Goal: Task Accomplishment & Management: Manage account settings

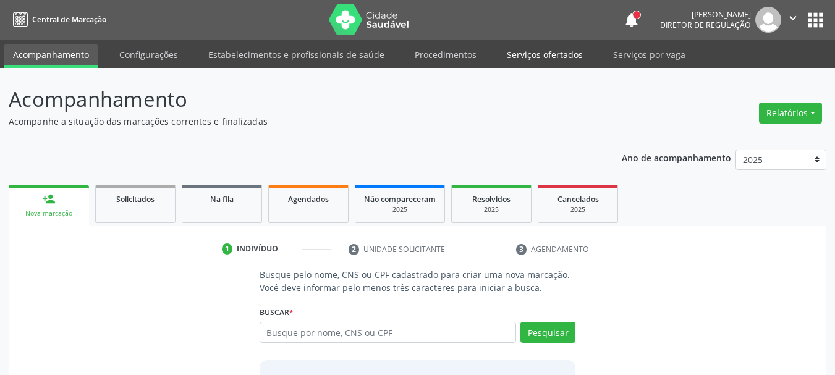
click at [536, 65] on link "Serviços ofertados" at bounding box center [544, 55] width 93 height 22
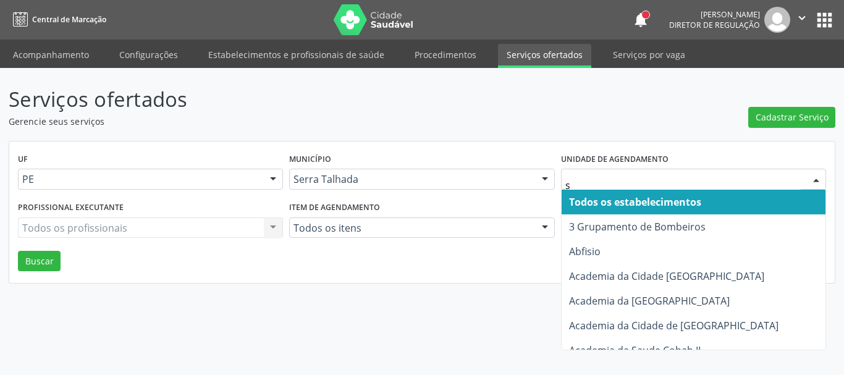
type input "s b"
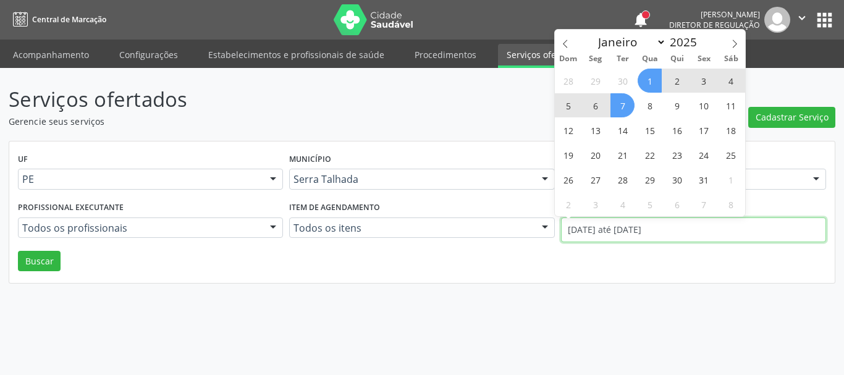
click at [622, 230] on input "[DATE] até [DATE]" at bounding box center [693, 229] width 265 height 25
click at [562, 43] on icon at bounding box center [565, 44] width 9 height 9
select select "8"
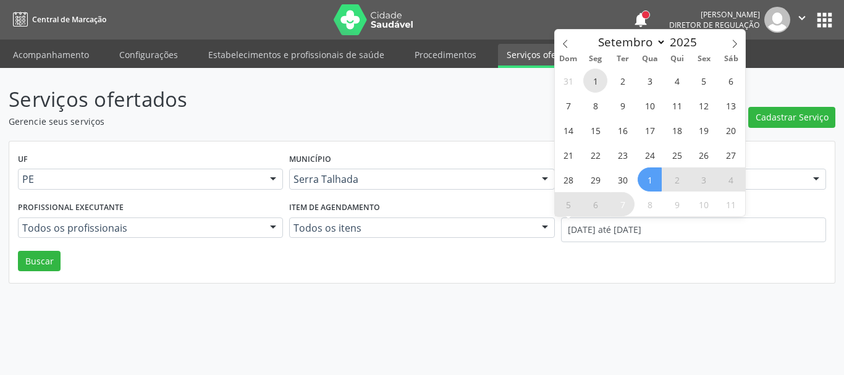
click at [589, 80] on span "1" at bounding box center [595, 81] width 24 height 24
type input "01/09/2025"
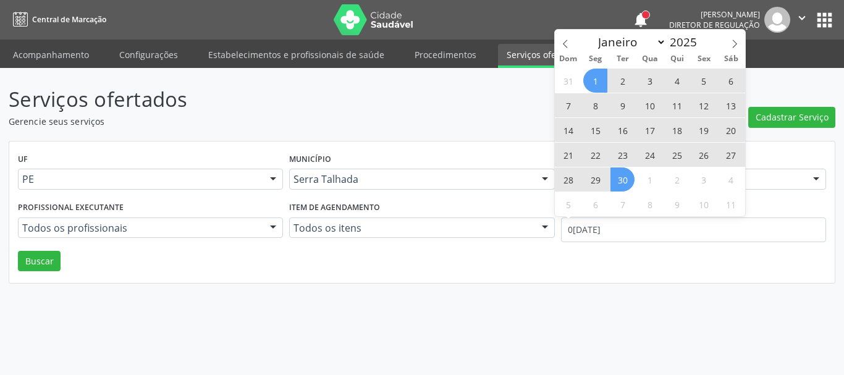
click at [626, 185] on span "30" at bounding box center [622, 179] width 24 height 24
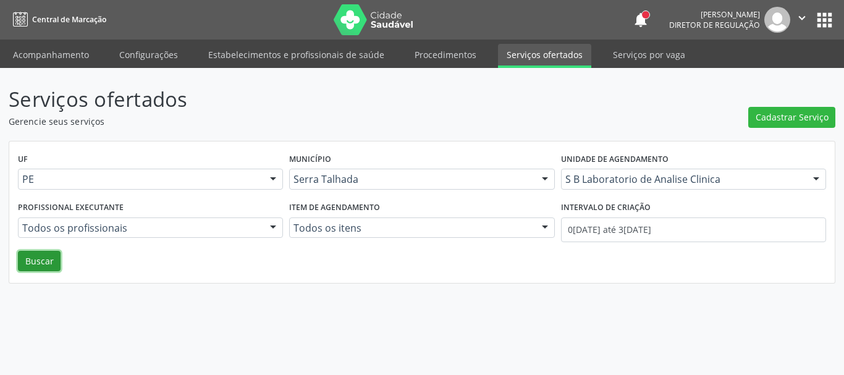
click at [51, 271] on button "Buscar" at bounding box center [39, 261] width 43 height 21
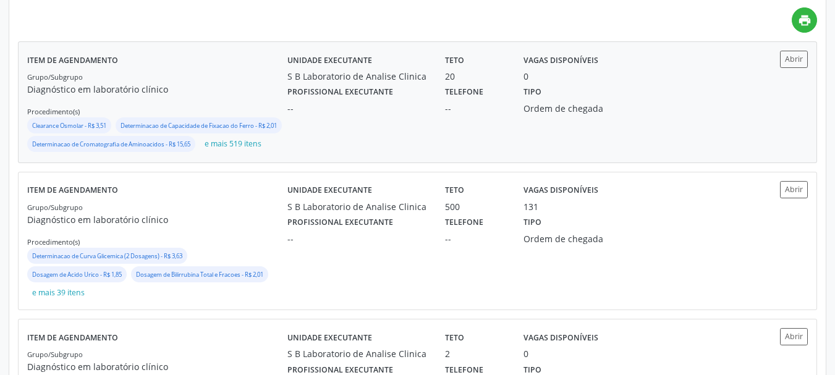
scroll to position [309, 0]
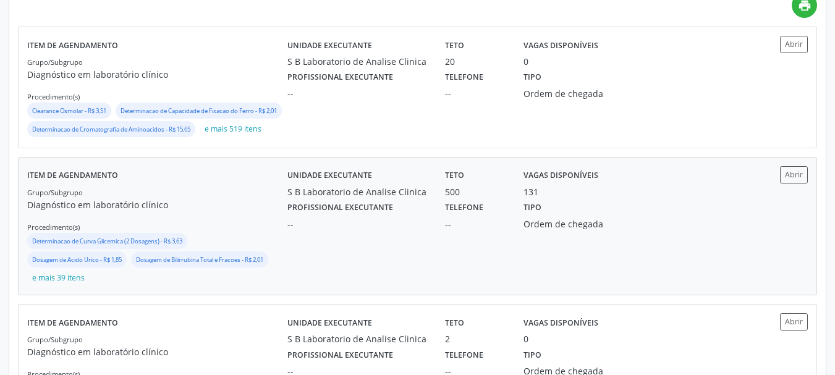
click at [468, 261] on div "Unidade executante S B Laboratorio de Analise Clinica Teto 500 Vagas disponívei…" at bounding box center [514, 226] width 455 height 120
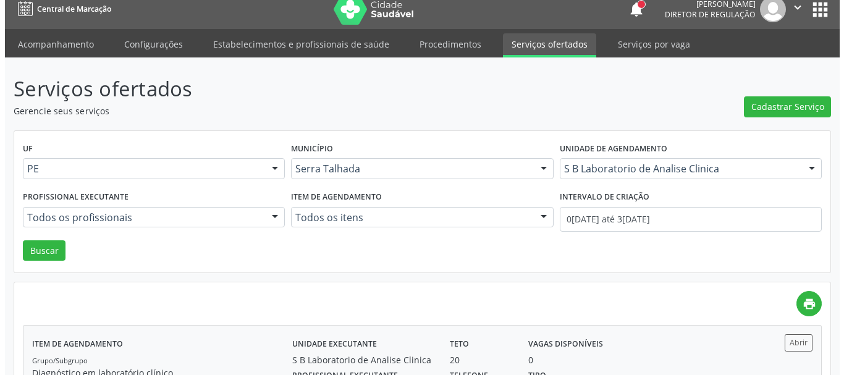
scroll to position [0, 0]
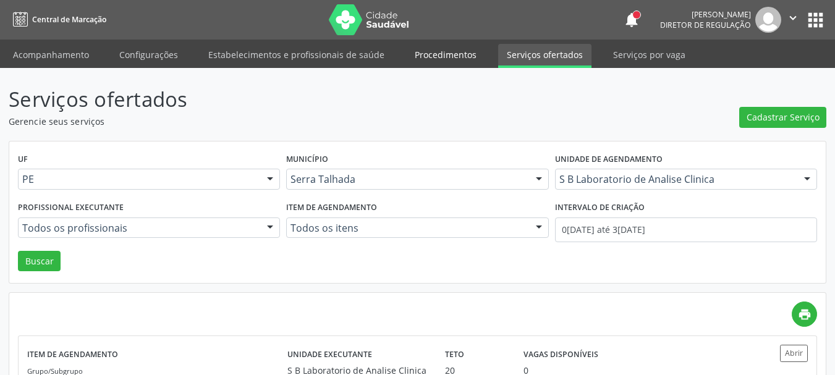
click at [428, 58] on link "Procedimentos" at bounding box center [445, 55] width 79 height 22
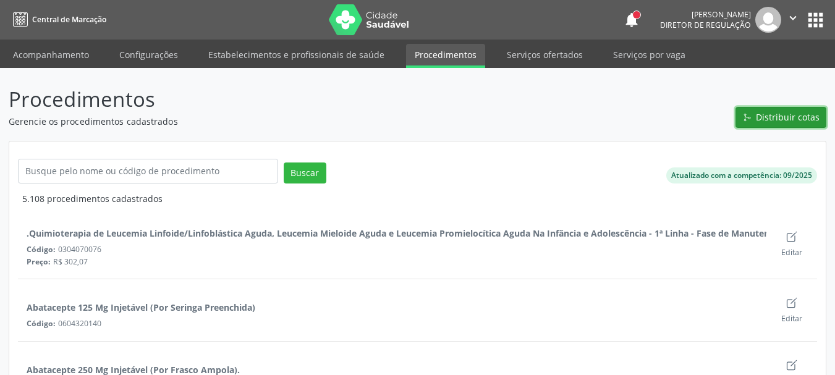
click at [788, 122] on span "Distribuir cotas" at bounding box center [788, 117] width 64 height 13
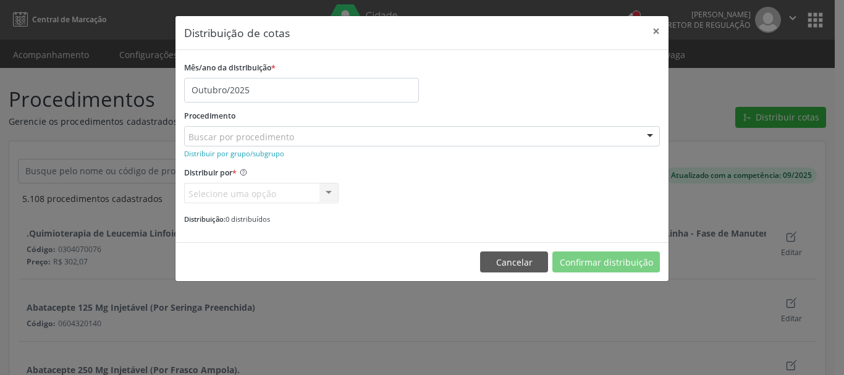
click at [436, 117] on div "Procedimento Buscar por procedimento 0304070076 - .Quimioterapia de Leucemia Li…" at bounding box center [422, 127] width 476 height 40
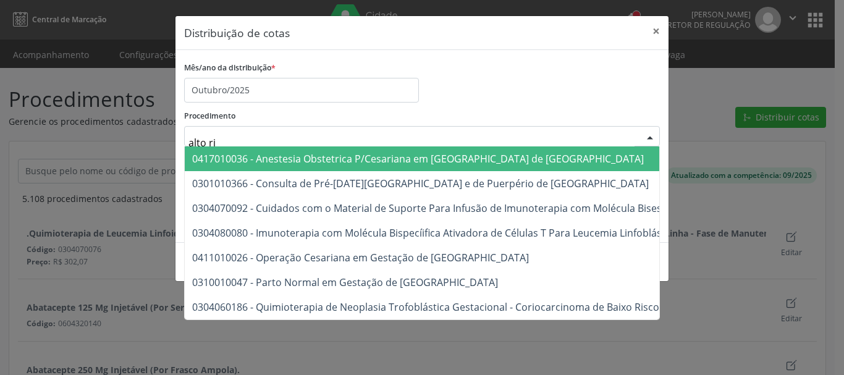
type input "alto ris"
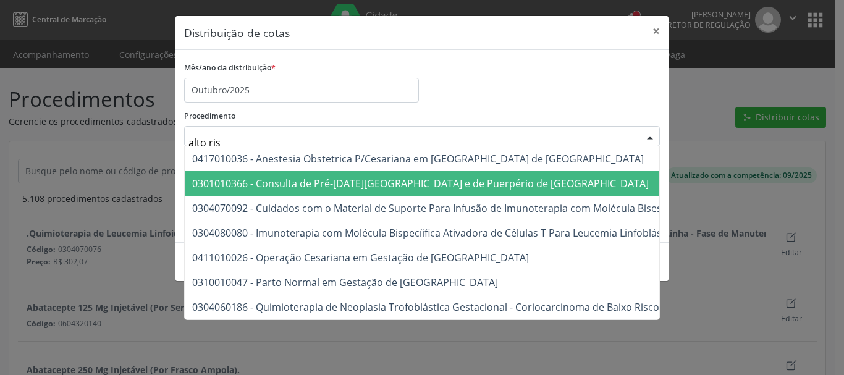
click at [402, 182] on span "0301010366 - Consulta de Pré-Natal de Gestante e de Puerpério de Alto Risco" at bounding box center [420, 184] width 457 height 14
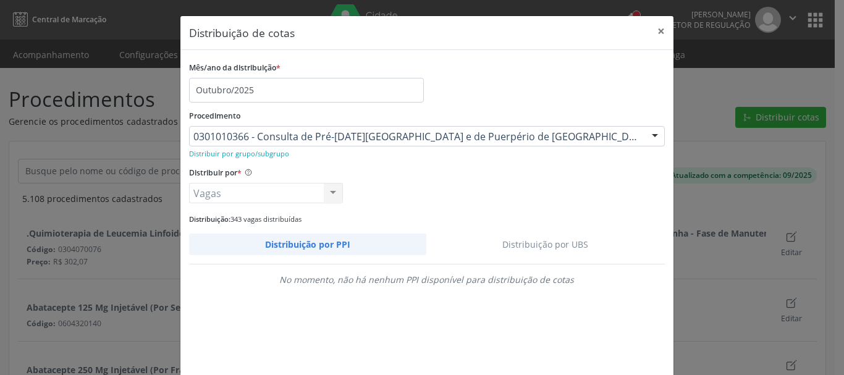
click at [557, 243] on link "Distribuição por UBS" at bounding box center [545, 245] width 239 height 22
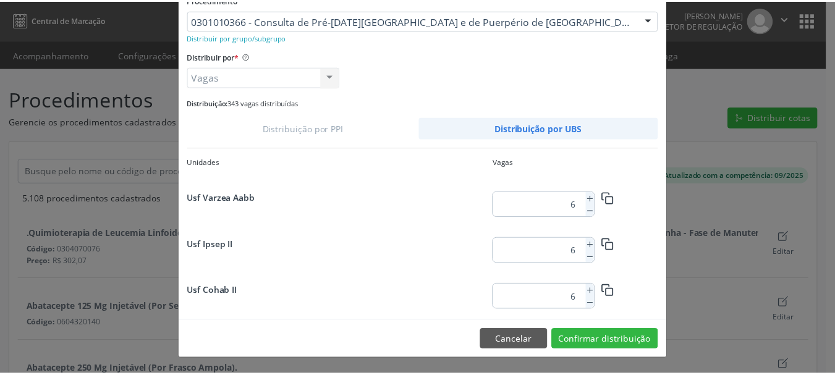
scroll to position [1017, 0]
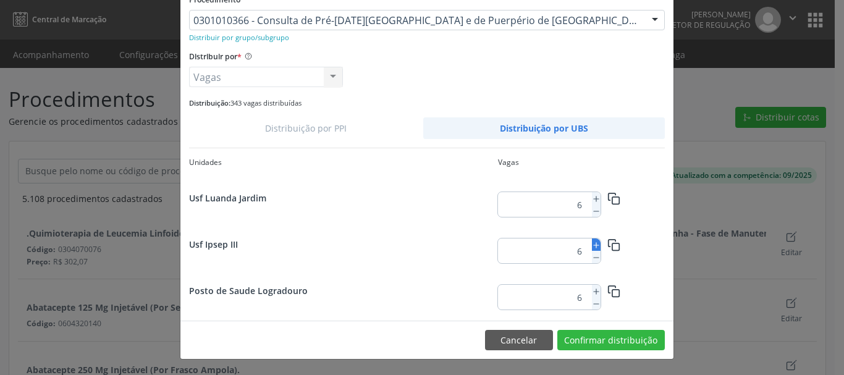
click at [592, 245] on icon at bounding box center [596, 245] width 9 height 9
type input "7"
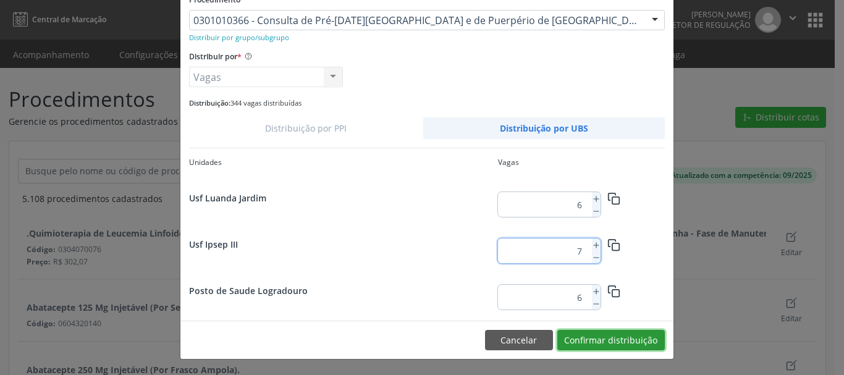
click at [656, 340] on button "Confirmar distribuição" at bounding box center [611, 340] width 108 height 21
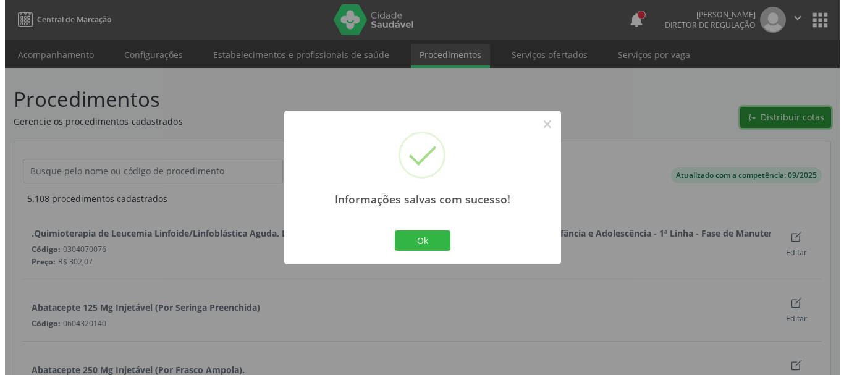
scroll to position [0, 0]
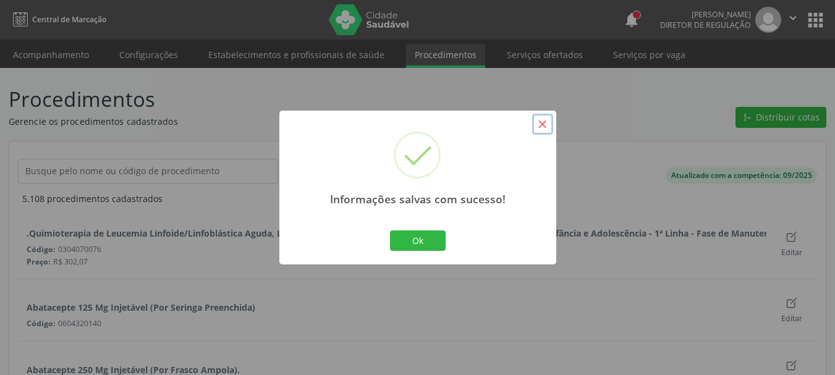
click at [543, 126] on button "×" at bounding box center [542, 124] width 21 height 21
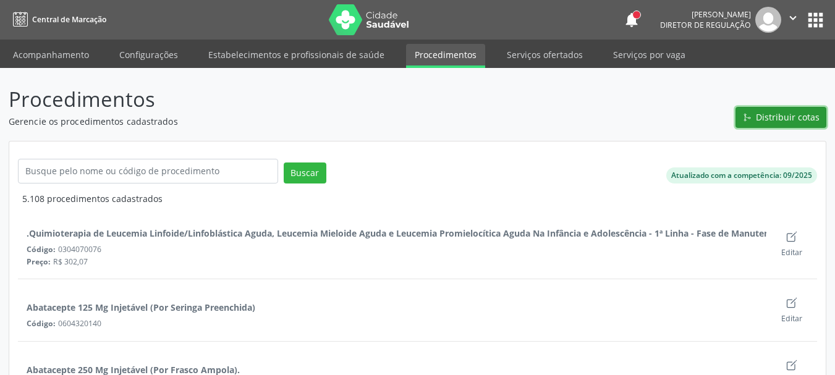
click at [775, 122] on span "Distribuir cotas" at bounding box center [788, 117] width 64 height 13
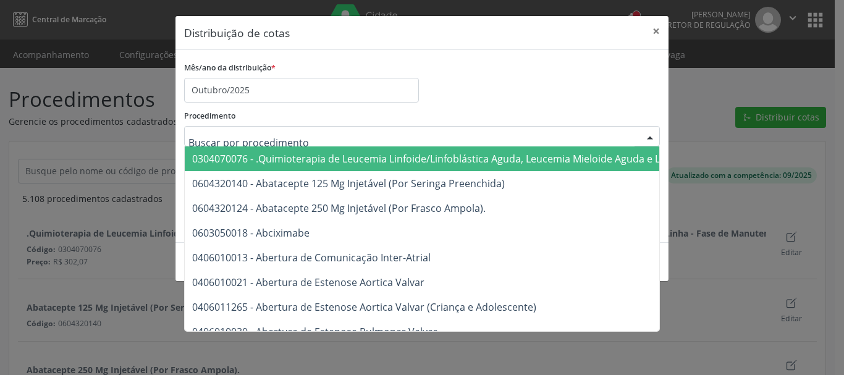
click at [470, 92] on div "Mês/ano da distribuição * Outubro/2025" at bounding box center [422, 81] width 482 height 44
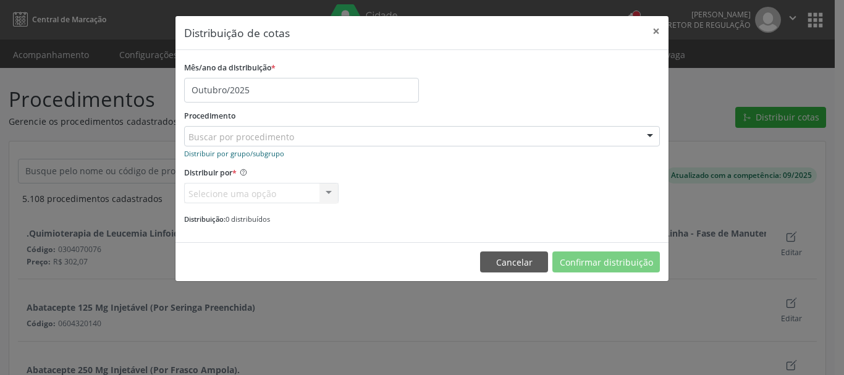
click at [215, 153] on small "Distribuir por grupo/subgrupo" at bounding box center [234, 153] width 100 height 9
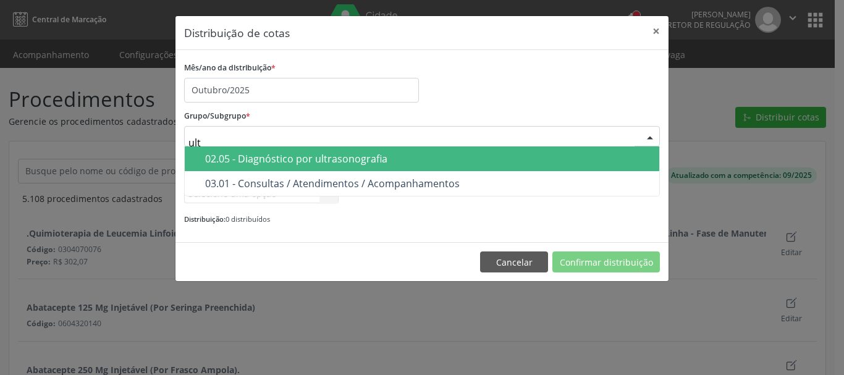
type input "ultr"
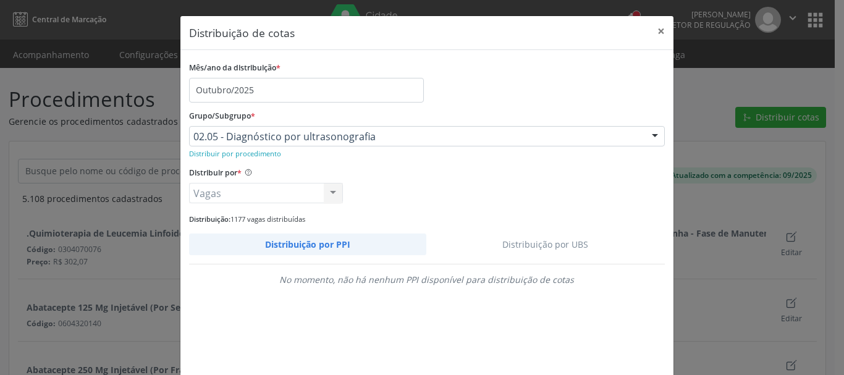
click at [533, 244] on link "Distribuição por UBS" at bounding box center [545, 245] width 239 height 22
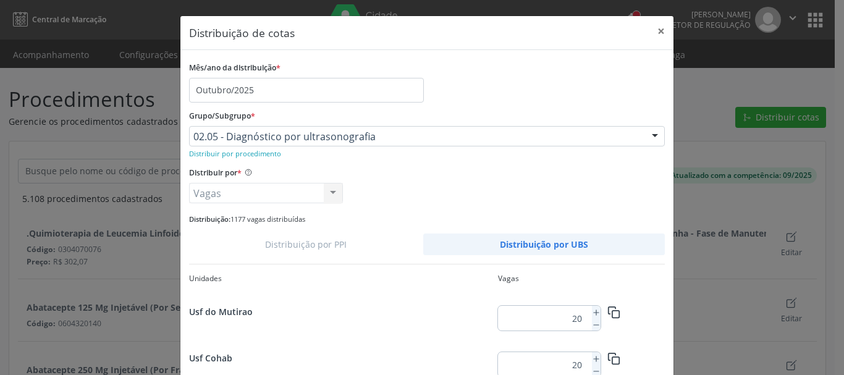
scroll to position [229, 0]
click at [593, 361] on line at bounding box center [595, 361] width 5 height 0
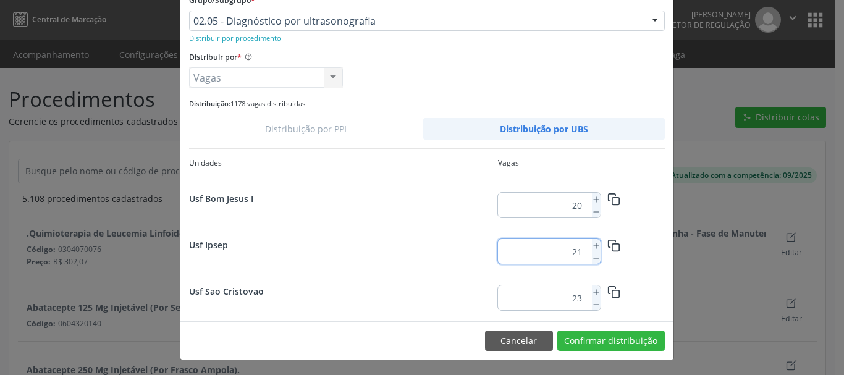
scroll to position [116, 0]
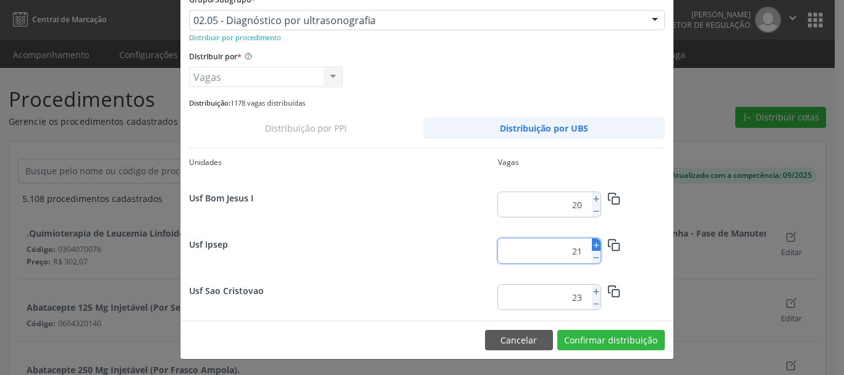
click at [593, 245] on line at bounding box center [595, 245] width 5 height 0
type input "22"
click at [632, 345] on button "Confirmar distribuição" at bounding box center [611, 340] width 108 height 21
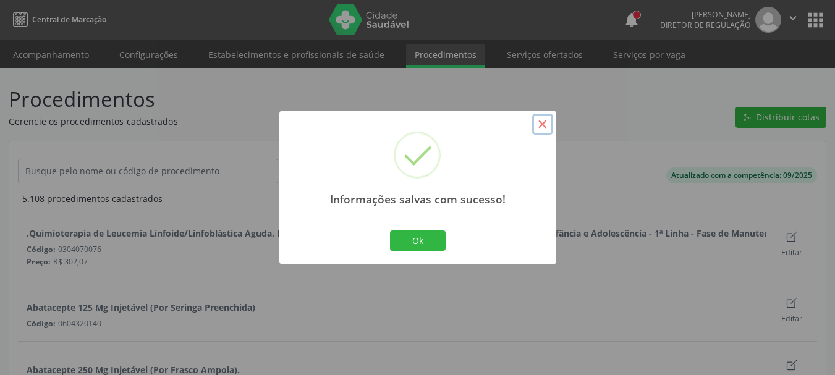
click at [538, 126] on button "×" at bounding box center [542, 124] width 21 height 21
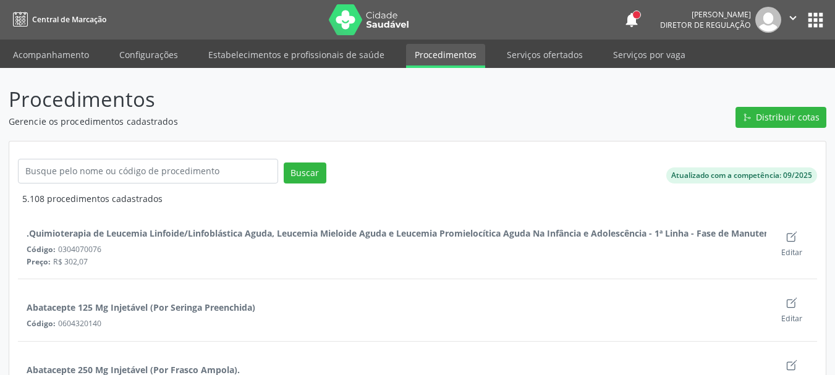
click at [534, 62] on link "Serviços ofertados" at bounding box center [544, 55] width 93 height 22
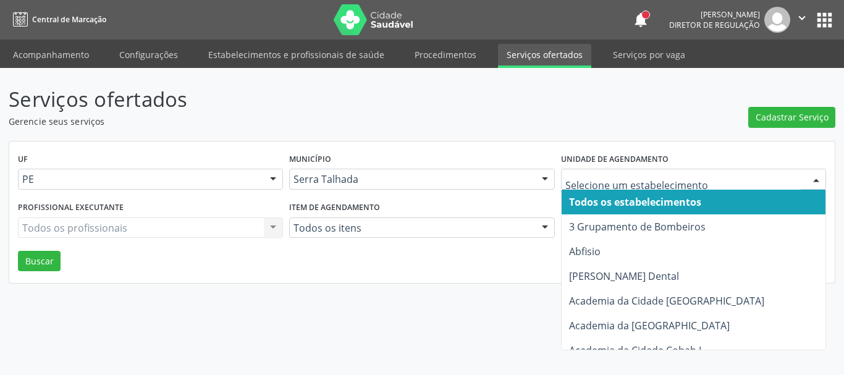
click at [651, 177] on input "text" at bounding box center [682, 185] width 235 height 25
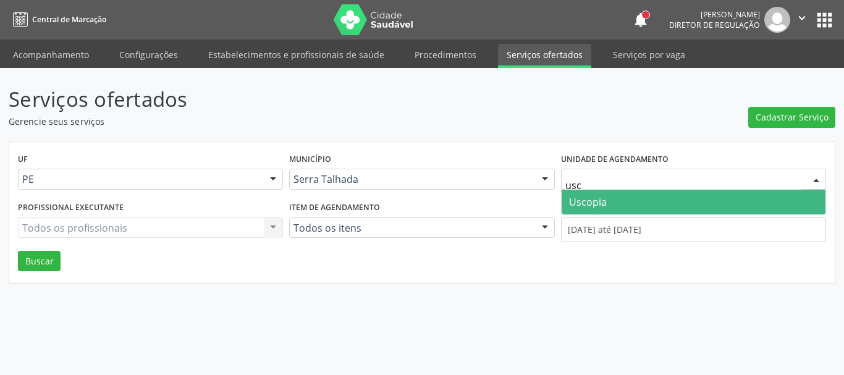
type input "usco"
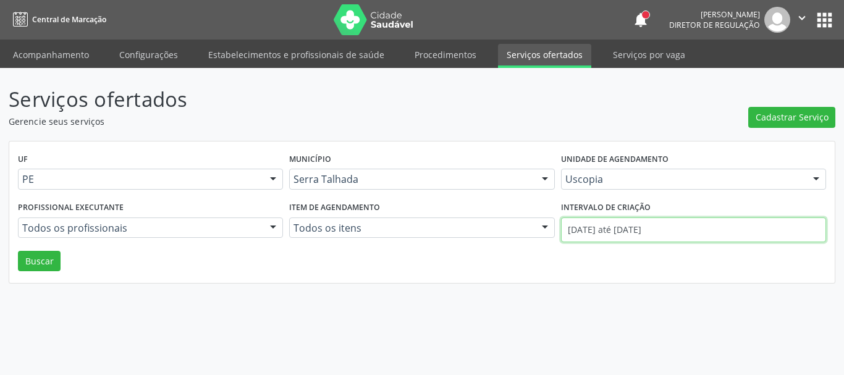
click at [665, 233] on input "01/10/2025 até 07/10/2025" at bounding box center [693, 229] width 265 height 25
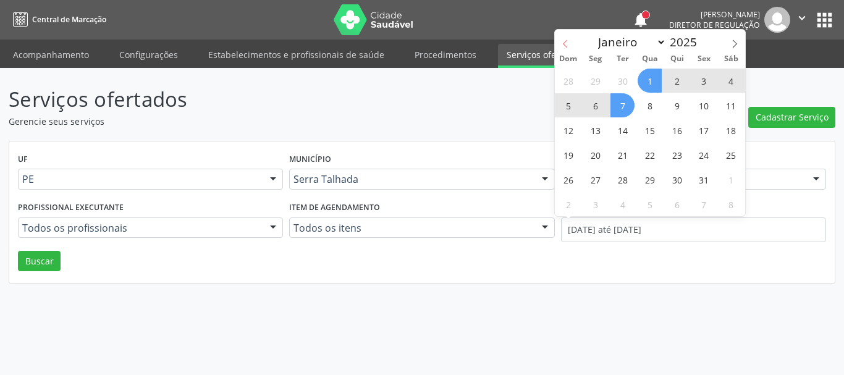
click at [565, 45] on icon at bounding box center [565, 44] width 9 height 9
select select "8"
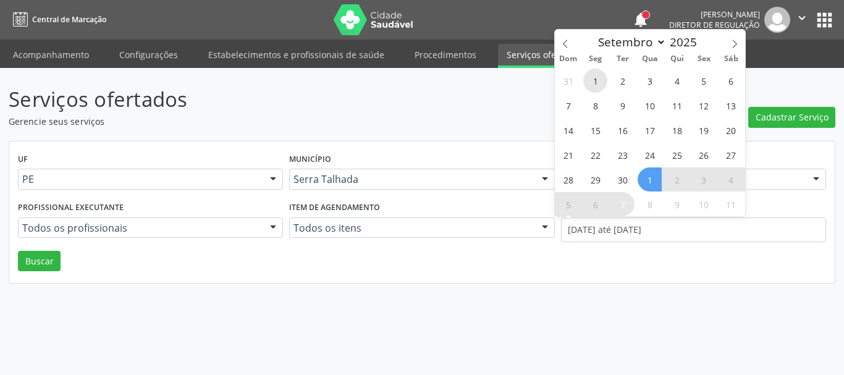
click at [599, 84] on span "1" at bounding box center [595, 81] width 24 height 24
type input "01/09/2025"
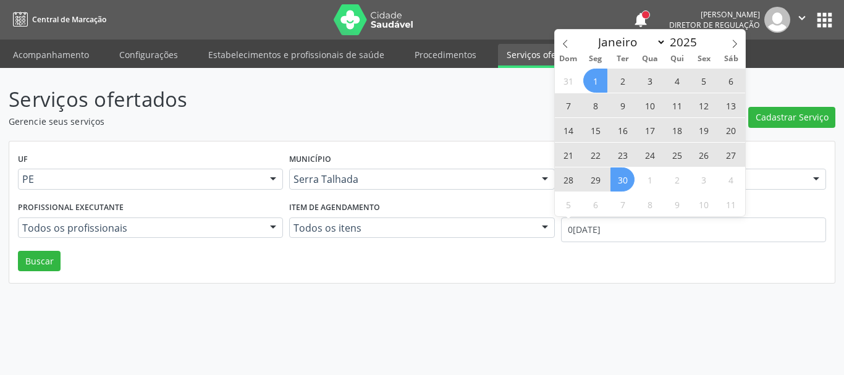
click at [621, 172] on span "30" at bounding box center [622, 179] width 24 height 24
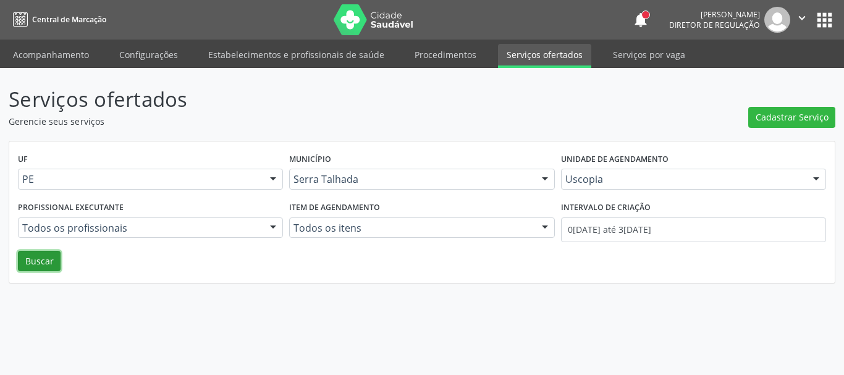
click at [25, 262] on button "Buscar" at bounding box center [39, 261] width 43 height 21
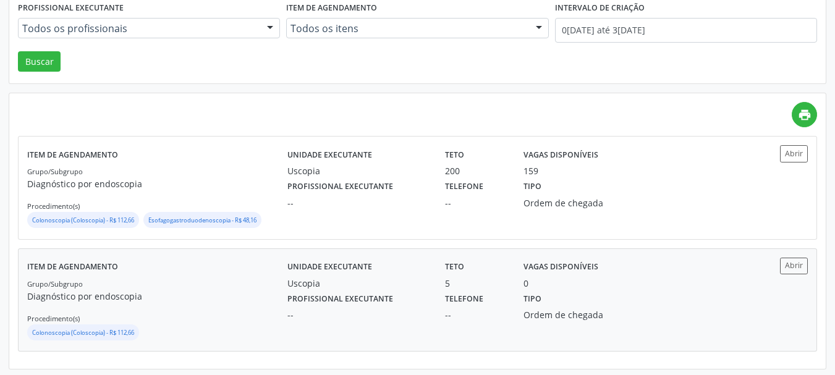
scroll to position [203, 0]
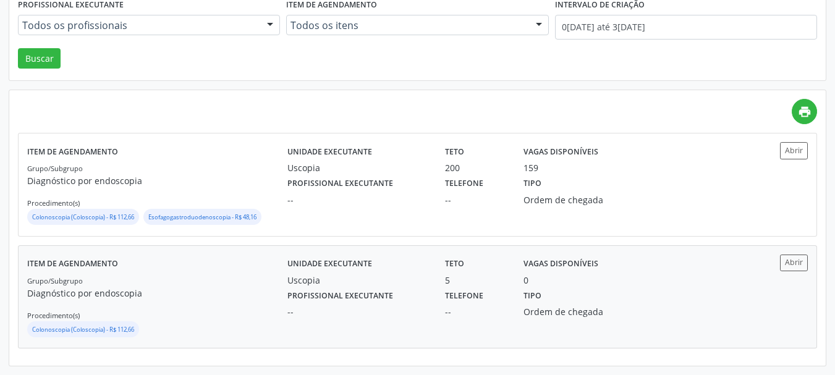
click at [617, 290] on div "Tipo Ordem de chegada" at bounding box center [574, 303] width 118 height 32
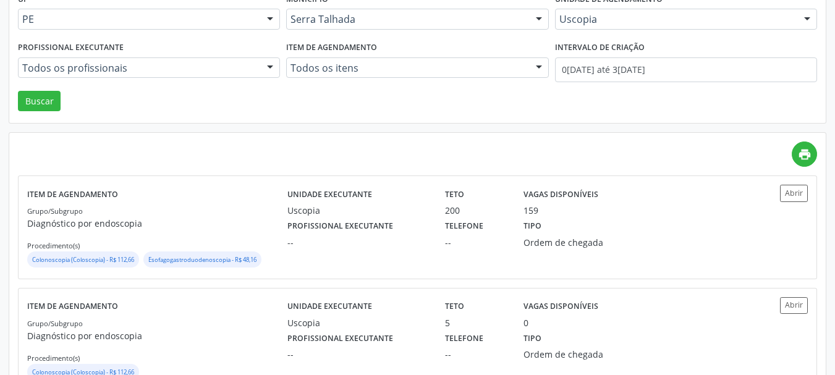
scroll to position [141, 0]
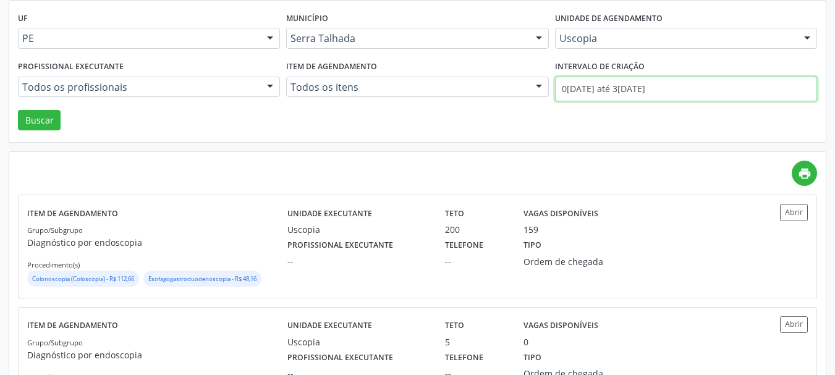
click at [611, 90] on input "01/09/2025 até 30/09/2025" at bounding box center [686, 89] width 262 height 25
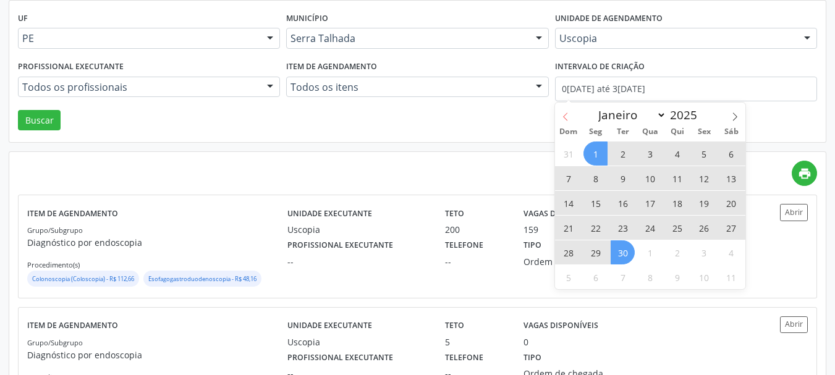
click at [565, 119] on icon at bounding box center [565, 117] width 4 height 8
select select "7"
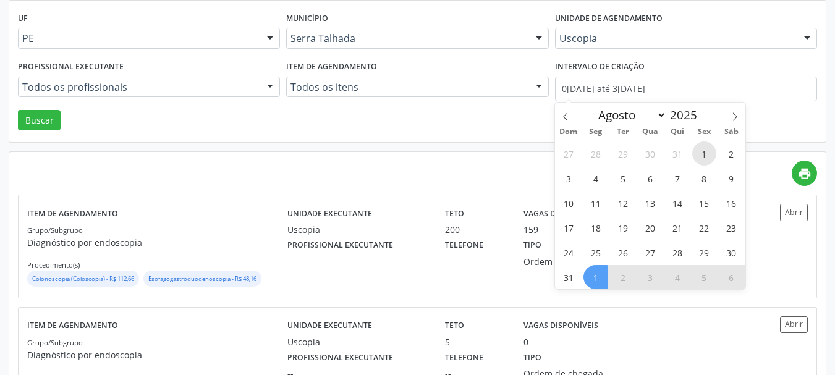
click at [703, 154] on span "1" at bounding box center [704, 153] width 24 height 24
type input "01/08/2025"
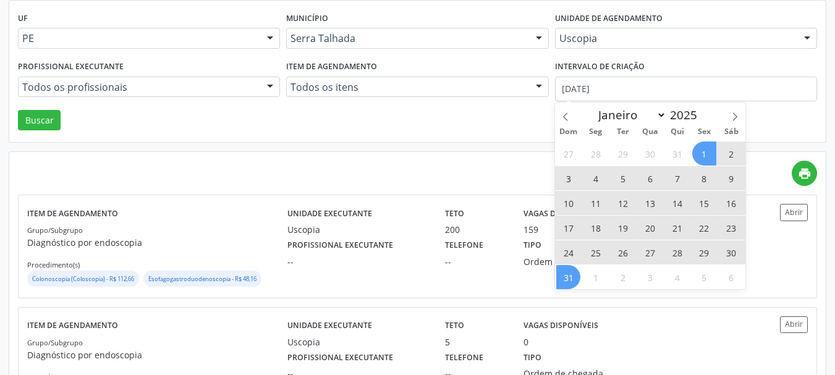
click at [570, 280] on span "31" at bounding box center [568, 277] width 24 height 24
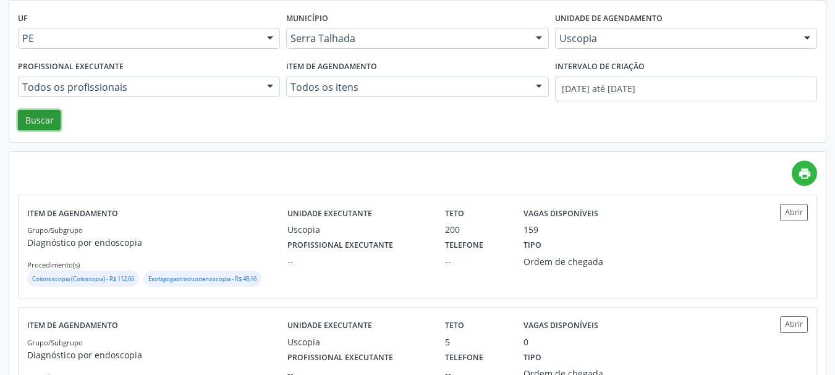
click at [57, 123] on button "Buscar" at bounding box center [39, 120] width 43 height 21
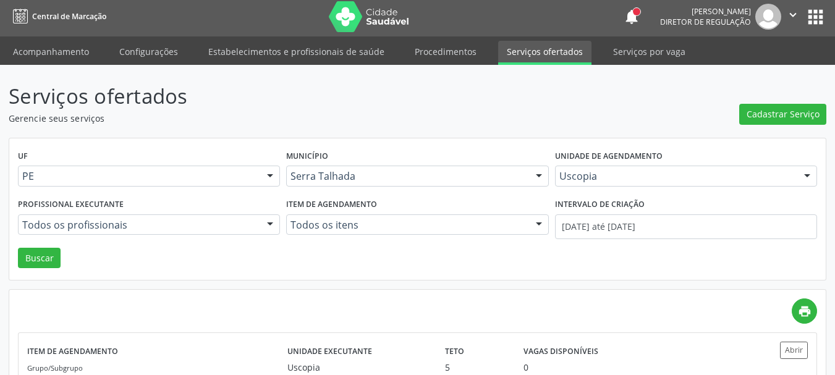
scroll to position [0, 0]
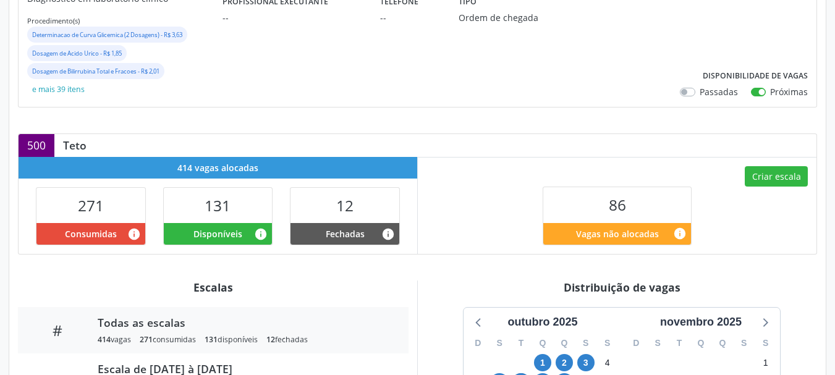
scroll to position [247, 0]
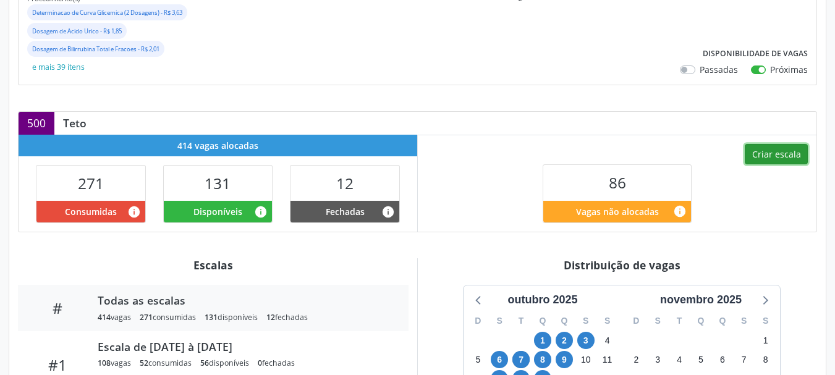
click at [775, 157] on button "Criar escala" at bounding box center [776, 154] width 63 height 21
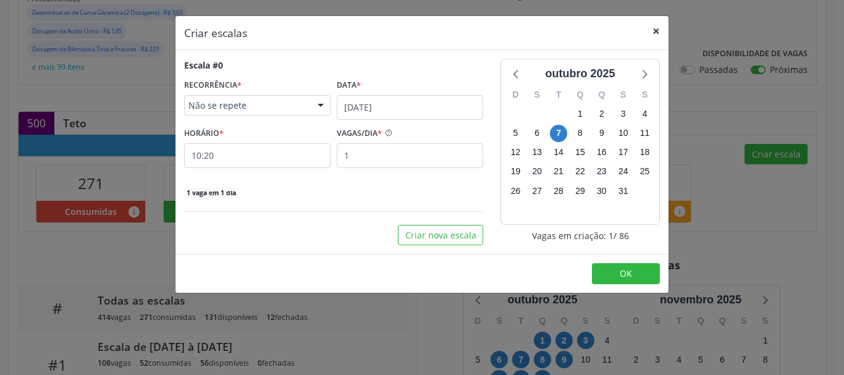
click at [649, 32] on button "×" at bounding box center [656, 31] width 25 height 30
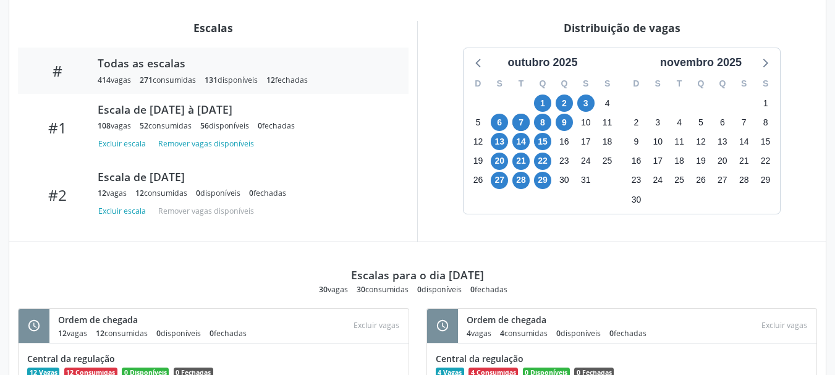
scroll to position [494, 0]
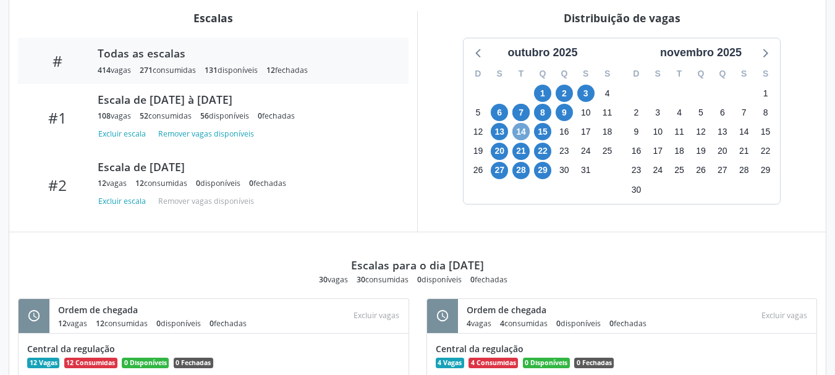
click at [520, 133] on span "14" at bounding box center [520, 131] width 17 height 17
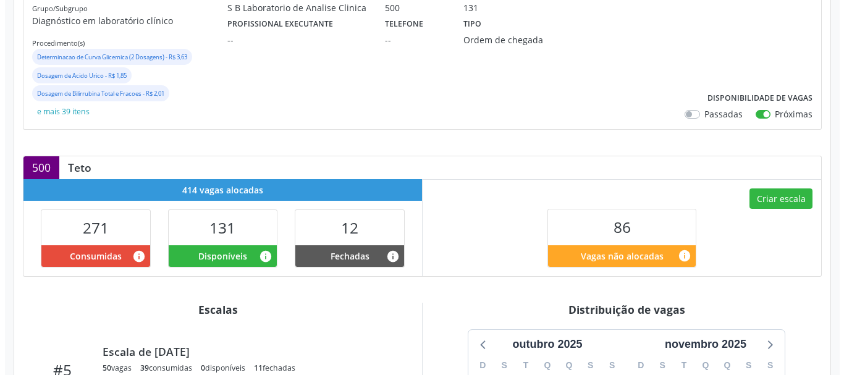
scroll to position [170, 0]
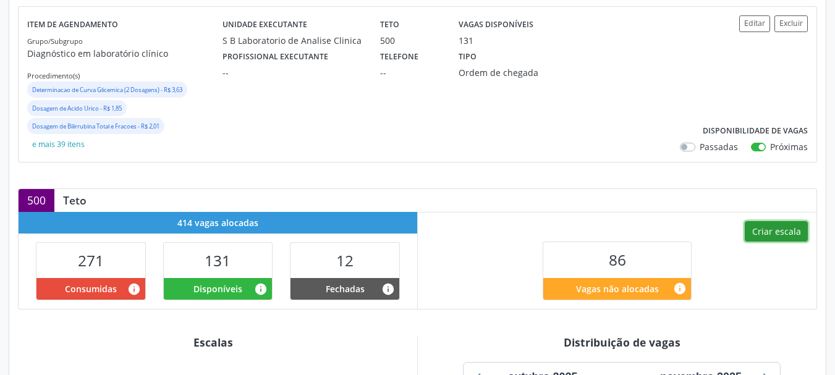
click at [788, 230] on button "Criar escala" at bounding box center [776, 231] width 63 height 21
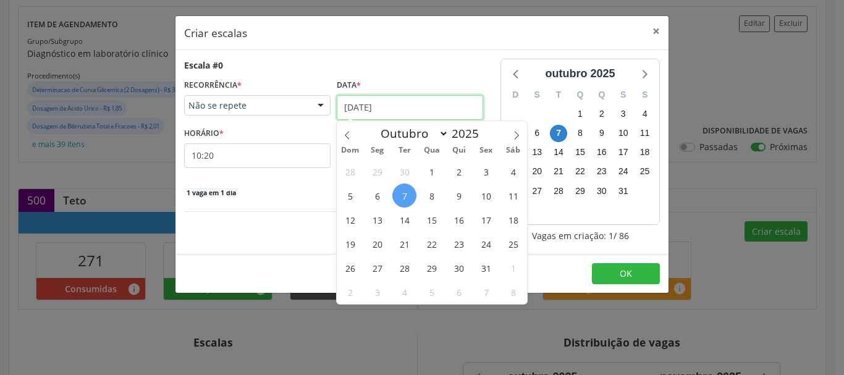
click at [346, 108] on input "07/10/2025" at bounding box center [410, 107] width 146 height 25
click at [409, 221] on span "14" at bounding box center [404, 220] width 24 height 24
click at [409, 221] on div "Escala #0 RECORRÊNCIA * Não se repete Não se repete Diário/Semanal Mensal Nenhu…" at bounding box center [333, 152] width 316 height 187
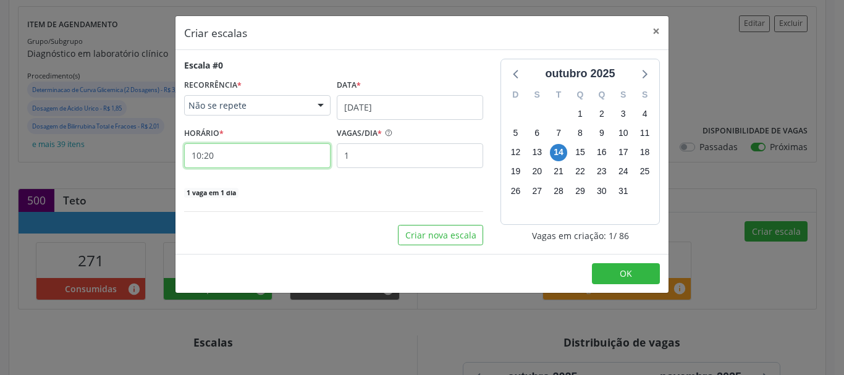
click at [204, 153] on input "10:20" at bounding box center [257, 155] width 146 height 25
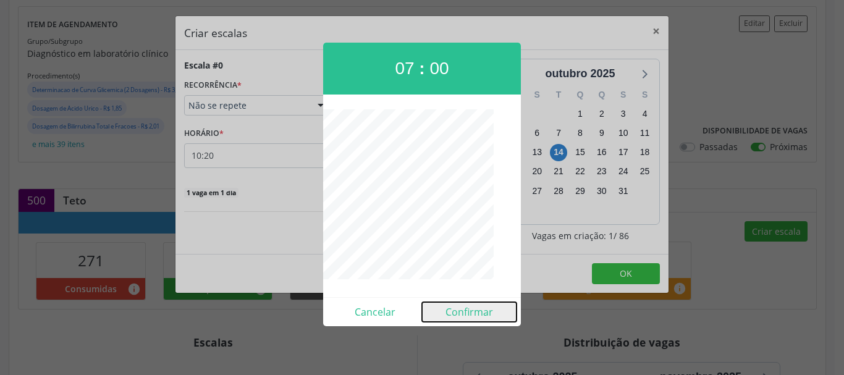
click at [460, 313] on button "Confirmar" at bounding box center [469, 312] width 95 height 20
type input "07:00"
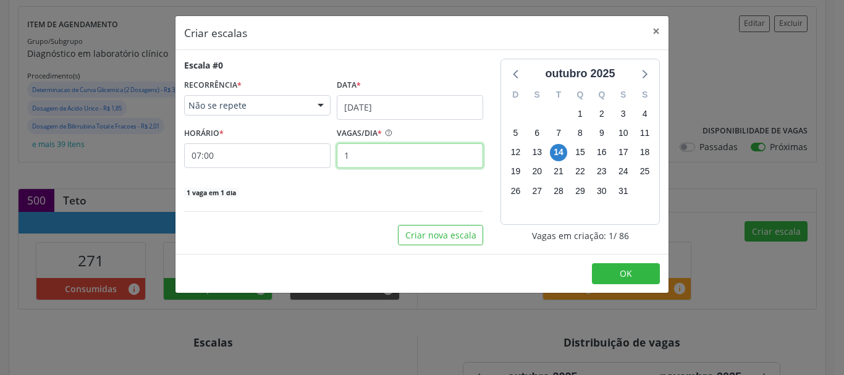
click at [425, 158] on input "1" at bounding box center [410, 155] width 146 height 25
type input "5"
click at [369, 202] on div "Escala #0 RECORRÊNCIA * Não se repete Não se repete Diário/Semanal Mensal Nenhu…" at bounding box center [333, 152] width 316 height 187
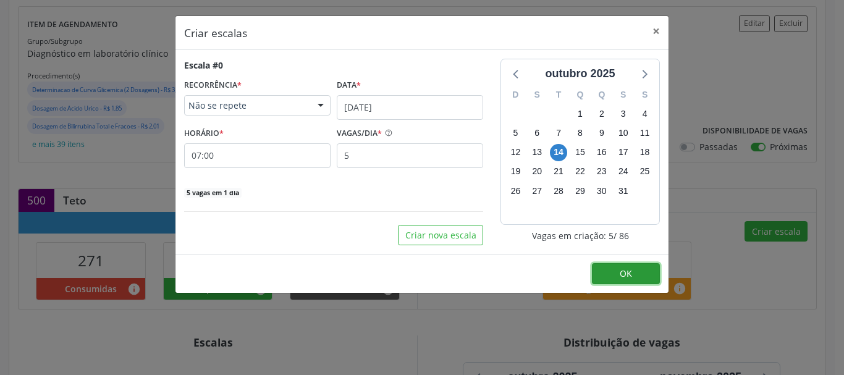
click at [617, 273] on button "OK" at bounding box center [626, 273] width 68 height 21
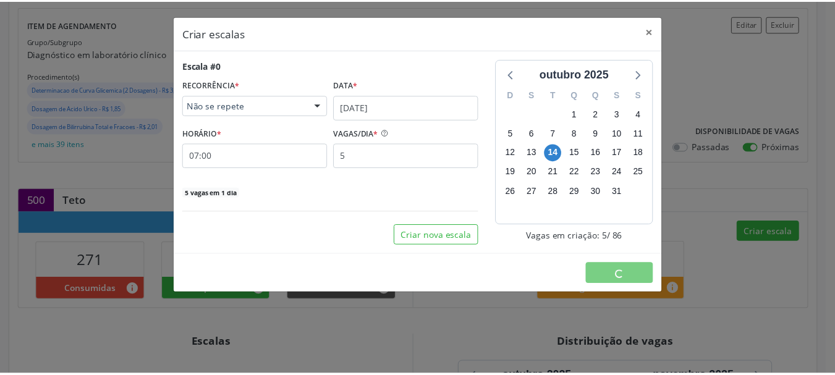
scroll to position [0, 0]
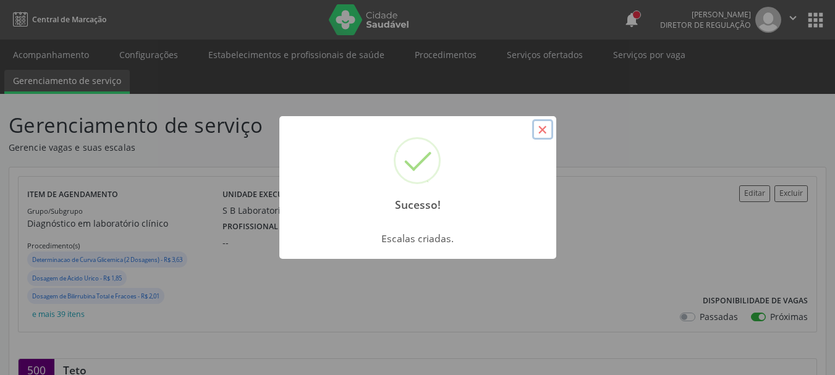
click at [533, 133] on button "×" at bounding box center [542, 129] width 21 height 21
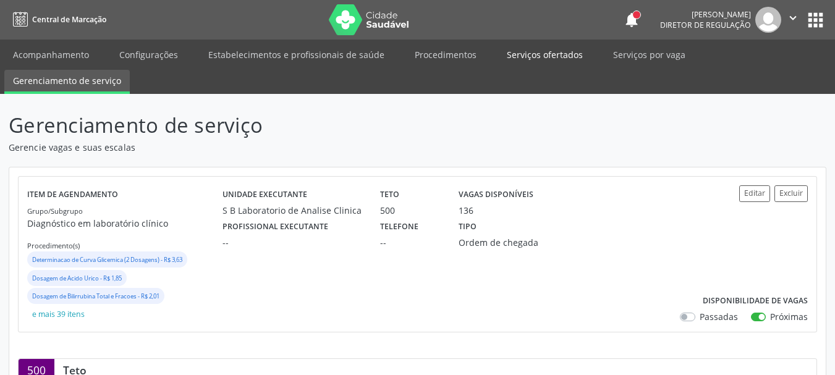
click at [547, 50] on link "Serviços ofertados" at bounding box center [544, 55] width 93 height 22
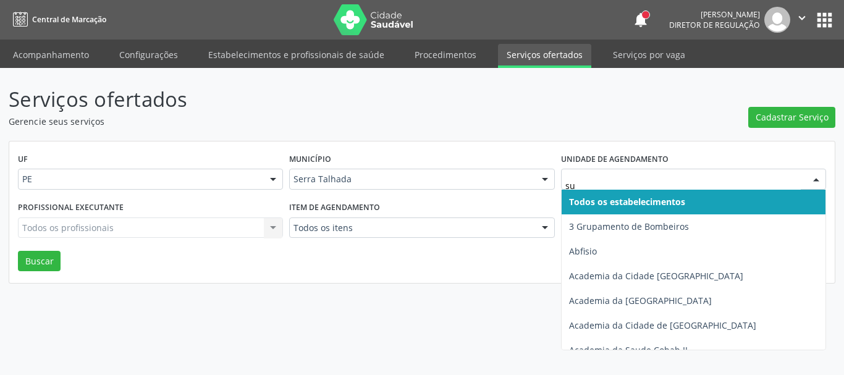
type input "sus"
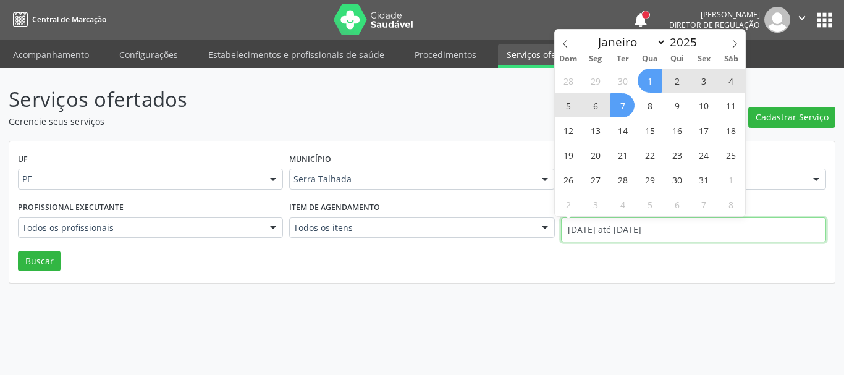
click at [582, 238] on input "01/10/2025 até 07/10/2025" at bounding box center [693, 229] width 265 height 25
click at [559, 39] on span at bounding box center [565, 40] width 21 height 21
select select "8"
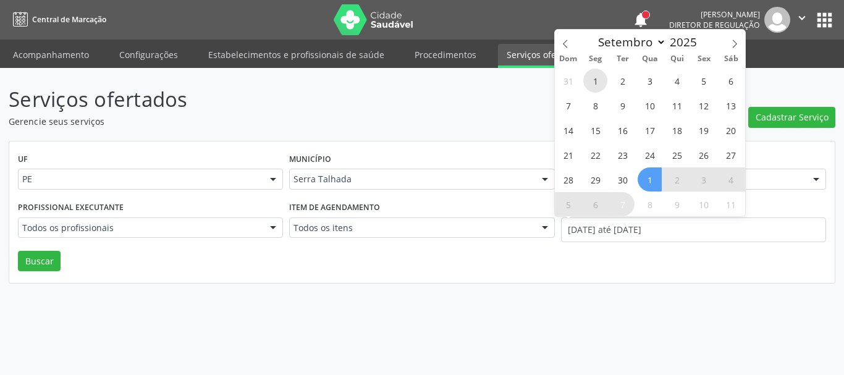
click at [591, 86] on span "1" at bounding box center [595, 81] width 24 height 24
type input "01/09/2025"
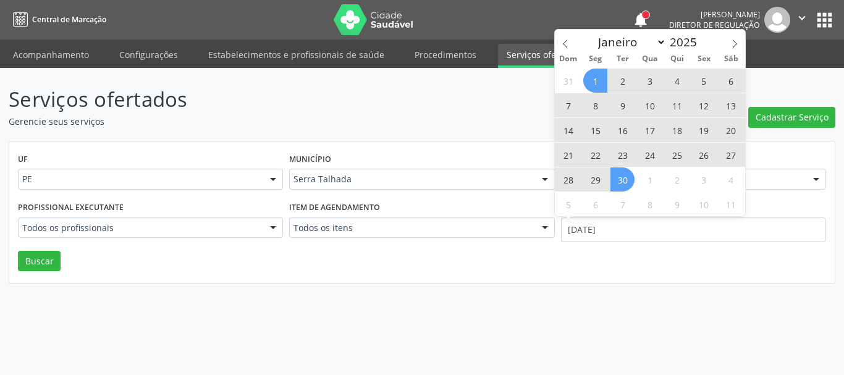
click at [625, 184] on span "30" at bounding box center [622, 179] width 24 height 24
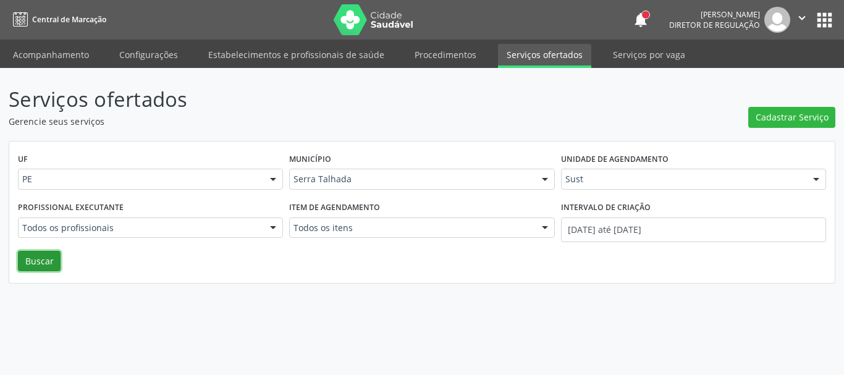
click at [49, 265] on button "Buscar" at bounding box center [39, 261] width 43 height 21
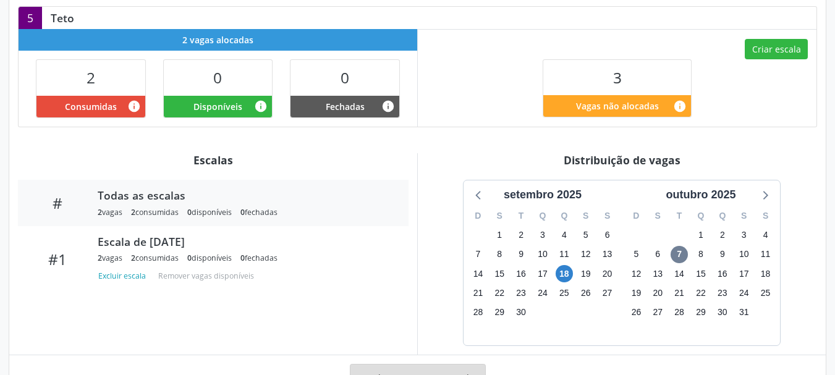
scroll to position [309, 0]
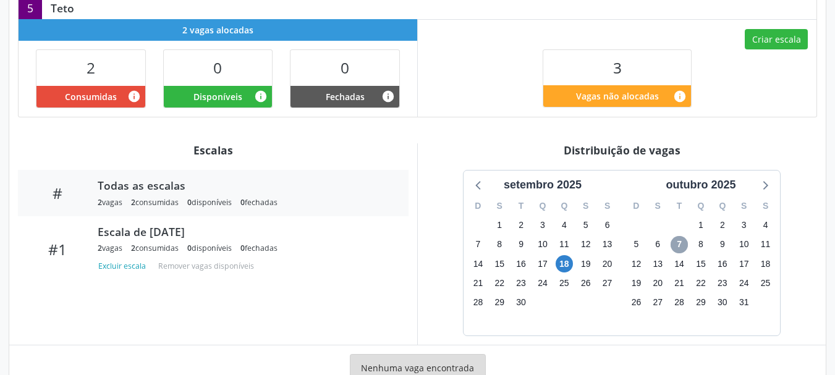
click at [680, 249] on span "7" at bounding box center [678, 244] width 17 height 17
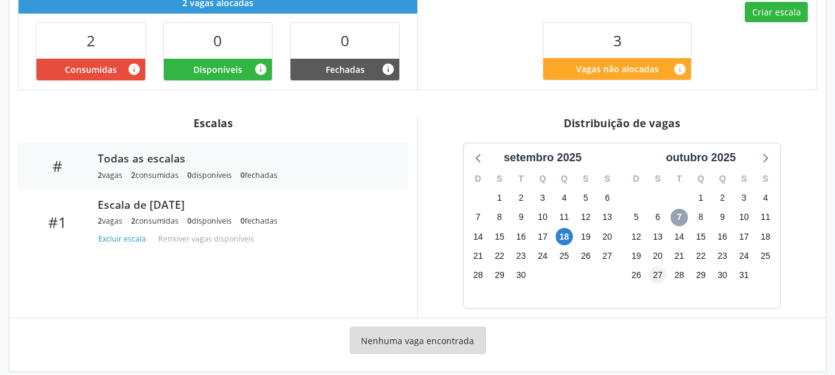
scroll to position [350, 0]
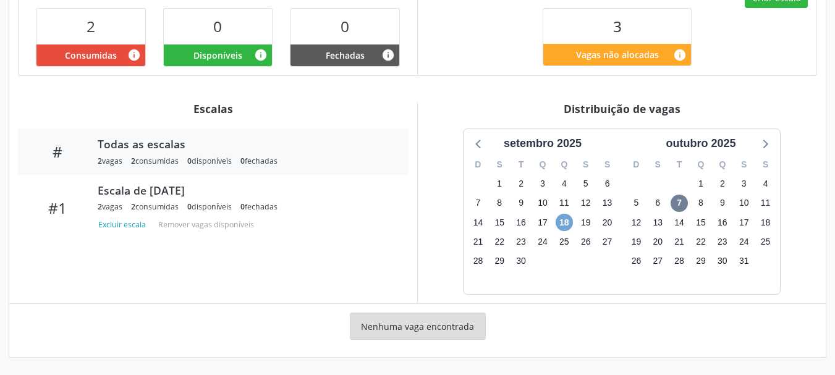
click at [559, 222] on span "18" at bounding box center [563, 222] width 17 height 17
click at [562, 221] on span "18" at bounding box center [563, 222] width 17 height 17
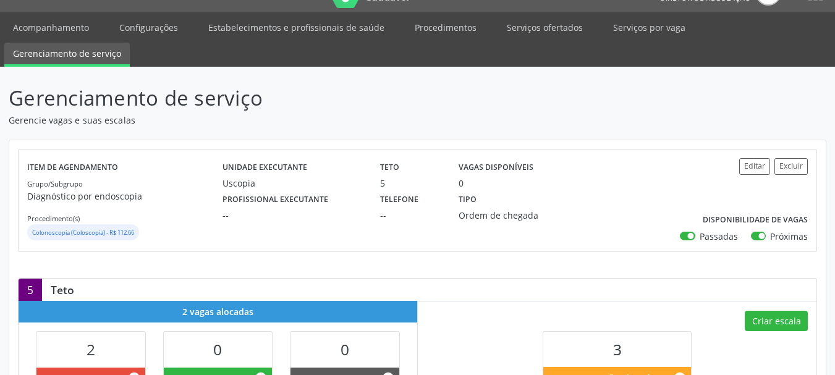
scroll to position [0, 0]
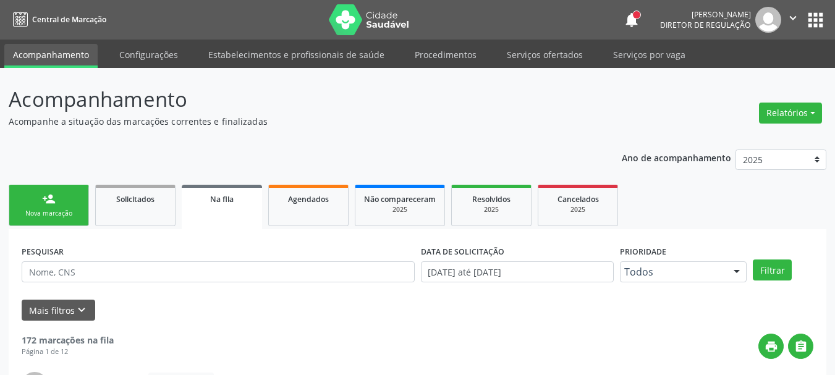
scroll to position [33, 0]
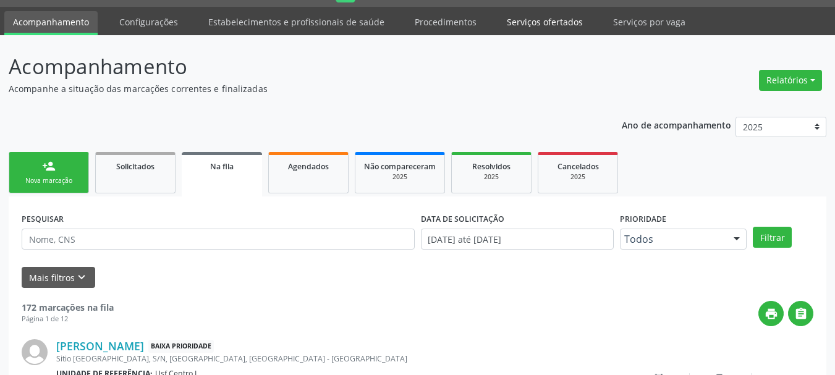
click at [548, 27] on link "Serviços ofertados" at bounding box center [544, 22] width 93 height 22
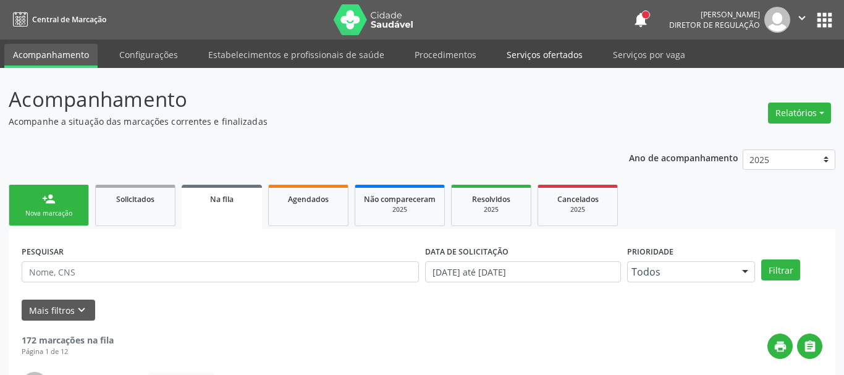
select select "9"
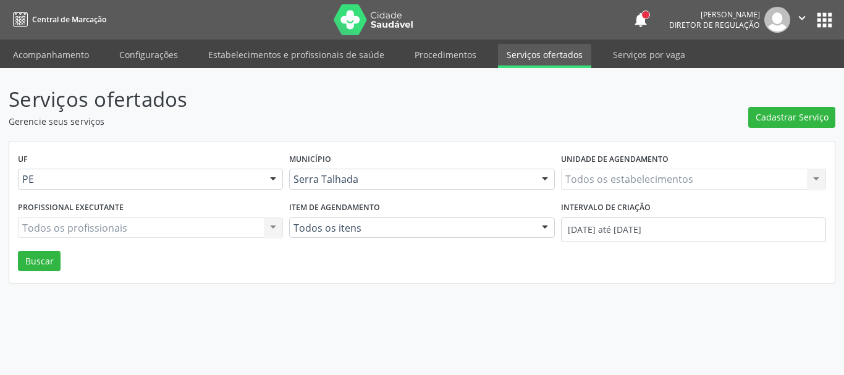
click at [607, 172] on div "Todos os estabelecimentos Todos os estabelecimentos Nenhum resultado encontrado…" at bounding box center [693, 179] width 265 height 21
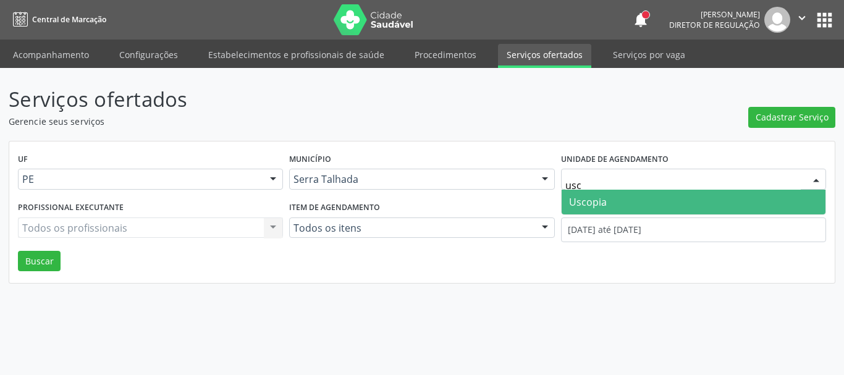
type input "usco"
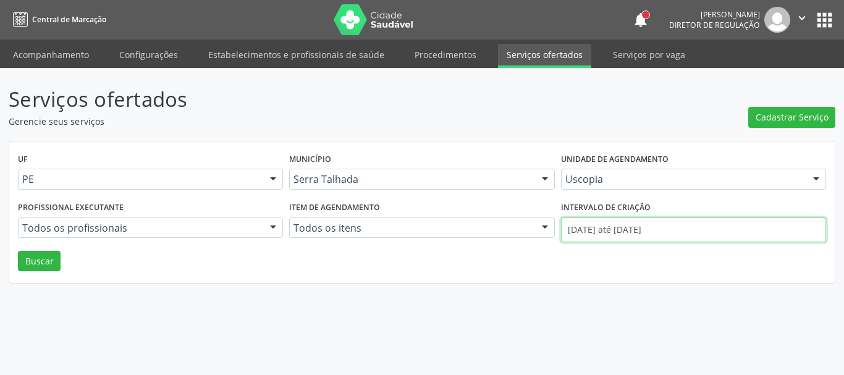
click at [617, 239] on input "01/10/2025 até 07/10/2025" at bounding box center [693, 229] width 265 height 25
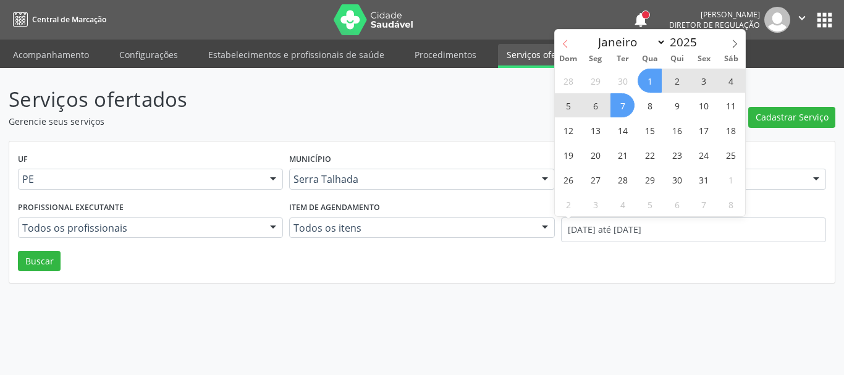
click at [562, 44] on icon at bounding box center [565, 44] width 9 height 9
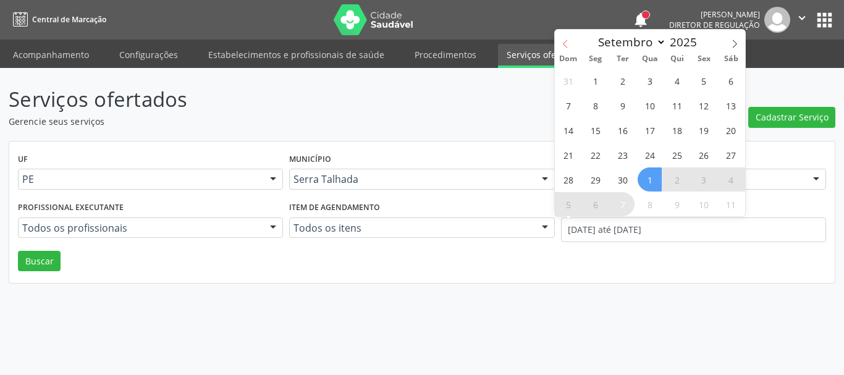
click at [565, 44] on icon at bounding box center [565, 44] width 9 height 9
select select "7"
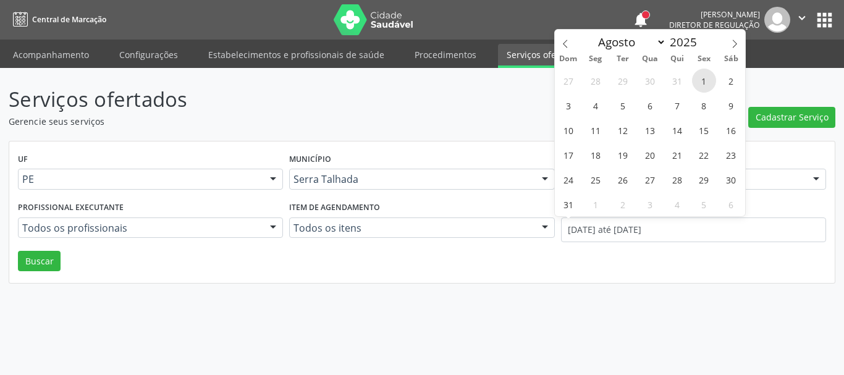
click at [699, 78] on span "1" at bounding box center [704, 81] width 24 height 24
type input "01/08/2025"
click at [734, 41] on icon at bounding box center [734, 44] width 4 height 8
select select "8"
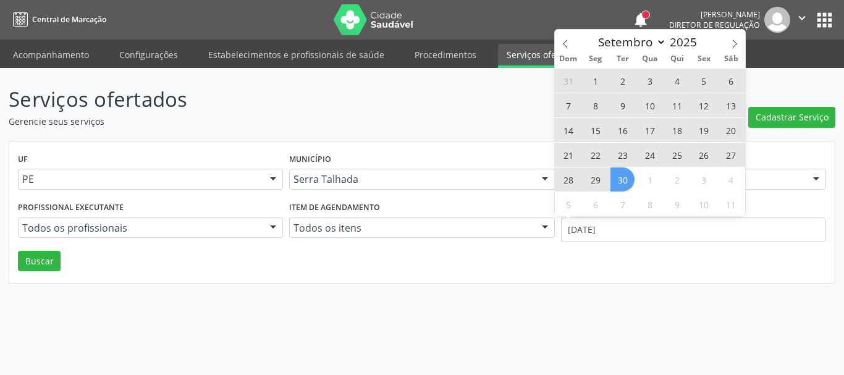
click at [620, 178] on span "30" at bounding box center [622, 179] width 24 height 24
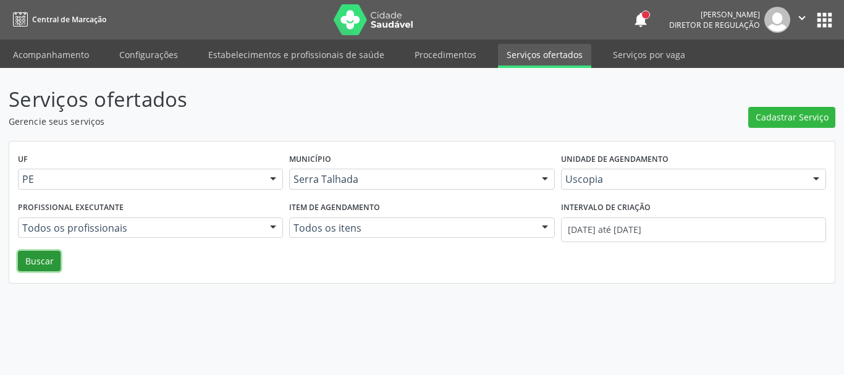
click at [56, 264] on button "Buscar" at bounding box center [39, 261] width 43 height 21
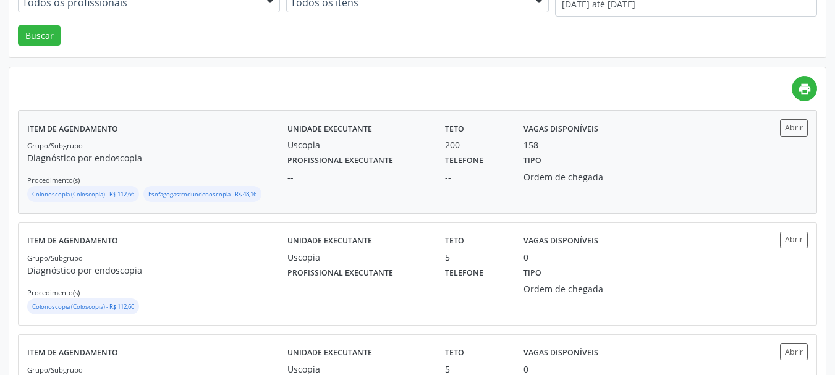
scroll to position [247, 0]
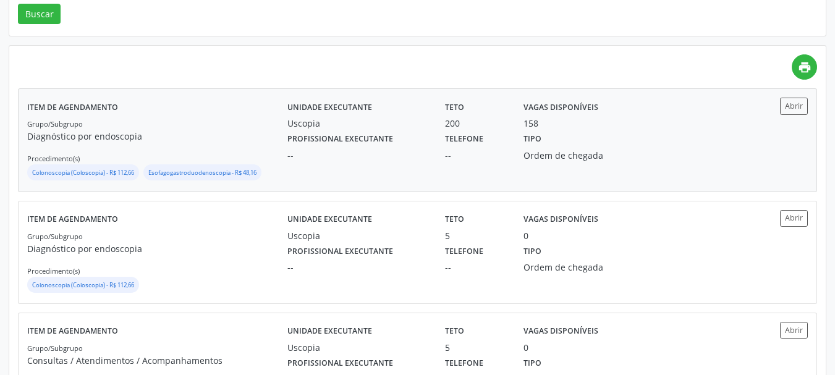
click at [570, 133] on div "Tipo Ordem de chegada" at bounding box center [574, 146] width 118 height 32
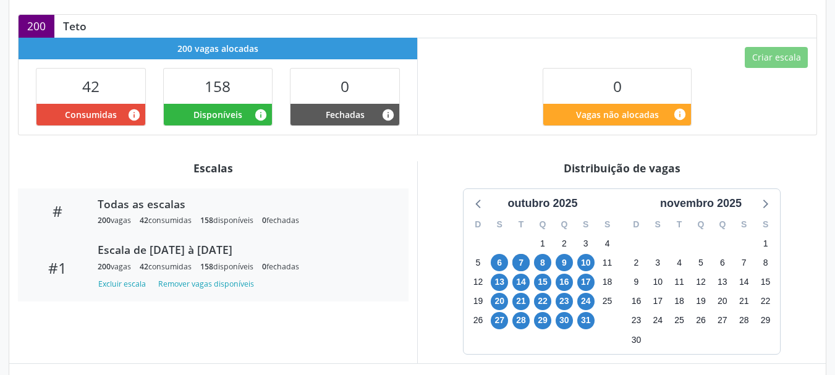
scroll to position [371, 0]
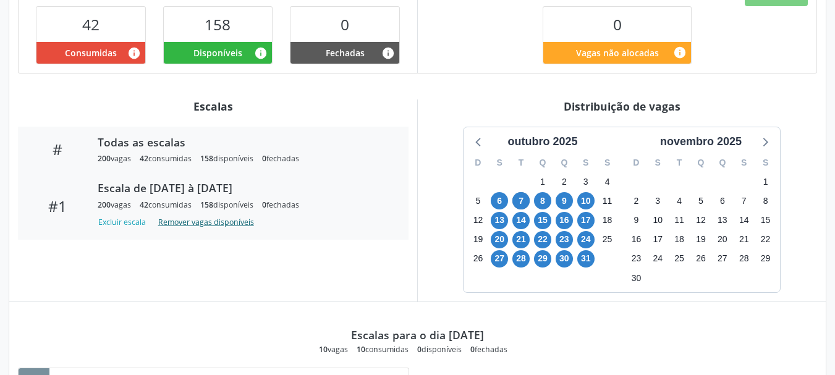
click at [184, 219] on button "Remover vagas disponíveis" at bounding box center [206, 222] width 106 height 17
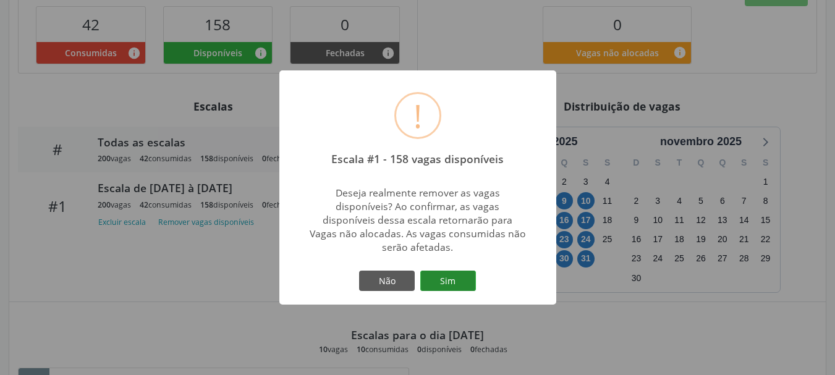
click at [428, 274] on button "Sim" at bounding box center [448, 281] width 56 height 21
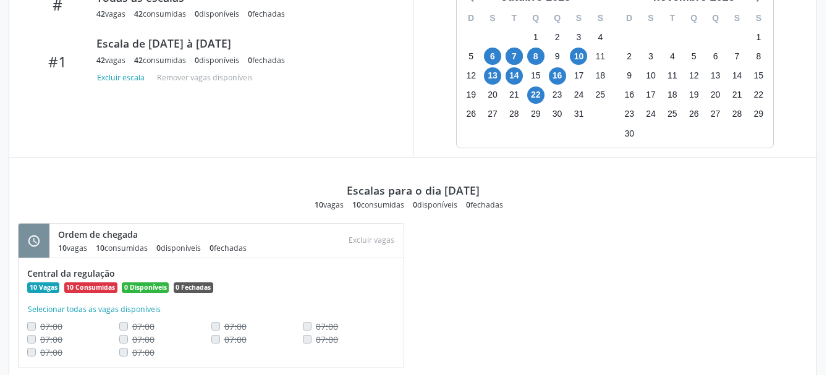
scroll to position [486, 0]
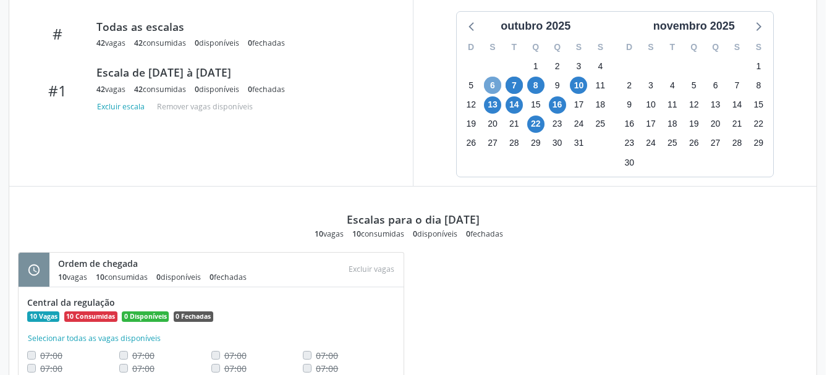
click at [490, 82] on span "6" at bounding box center [492, 85] width 17 height 17
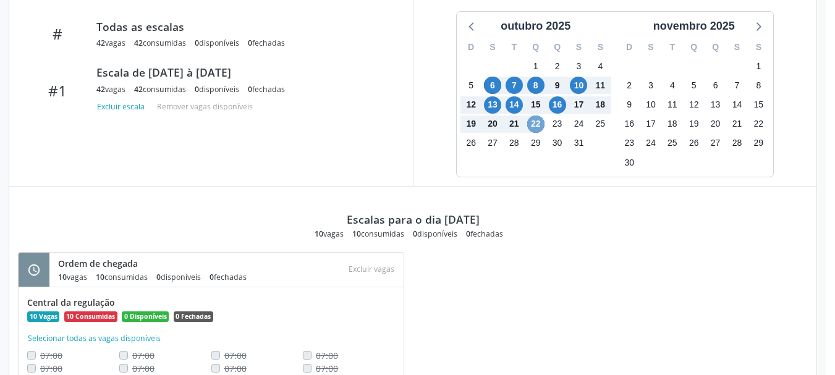
click at [535, 122] on span "22" at bounding box center [535, 124] width 17 height 17
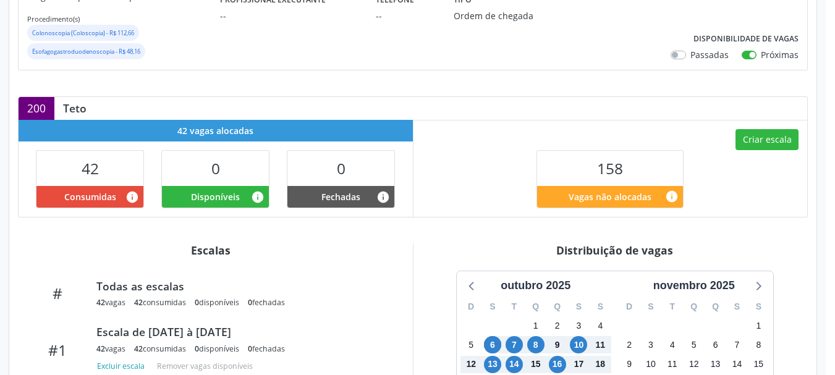
scroll to position [0, 0]
